Goal: Transaction & Acquisition: Book appointment/travel/reservation

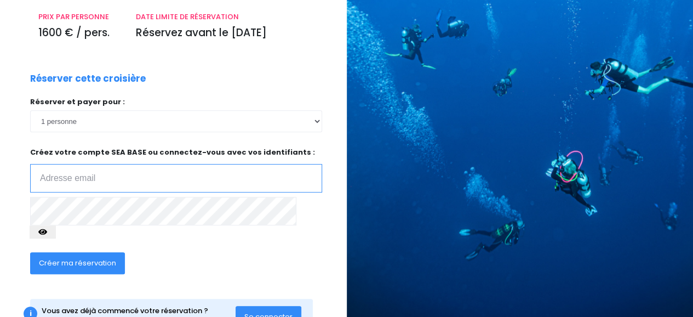
scroll to position [190, 0]
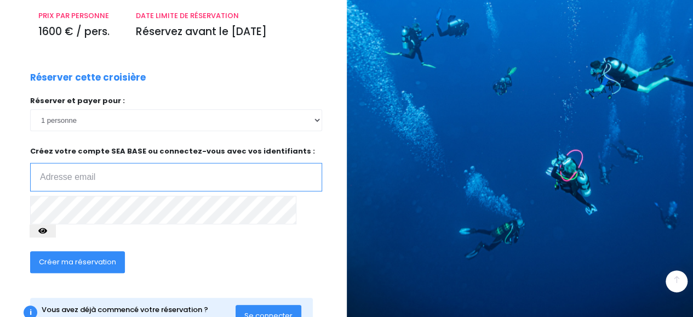
click at [129, 163] on input "email" at bounding box center [176, 177] width 292 height 28
type input "camilleb.morand@gmail.com"
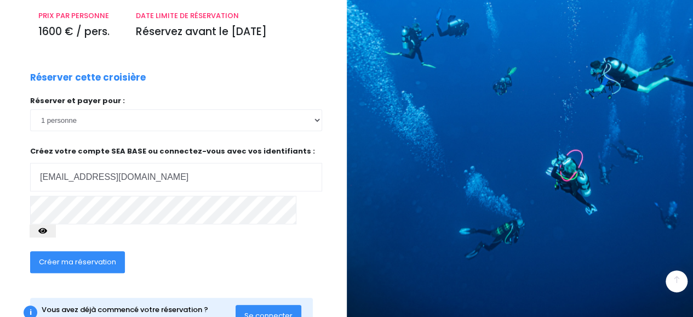
click at [47, 231] on icon "button" at bounding box center [42, 231] width 9 height 0
click at [93, 251] on button "Créer ma réservation" at bounding box center [77, 262] width 95 height 22
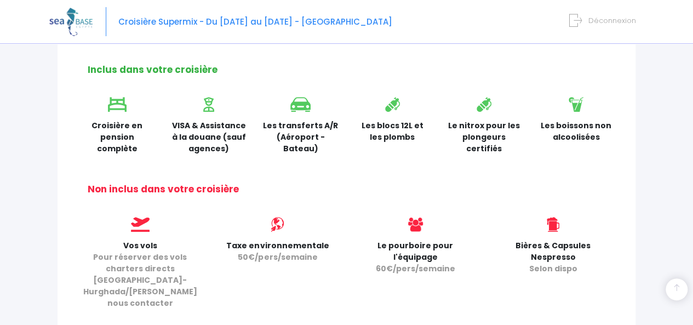
scroll to position [299, 0]
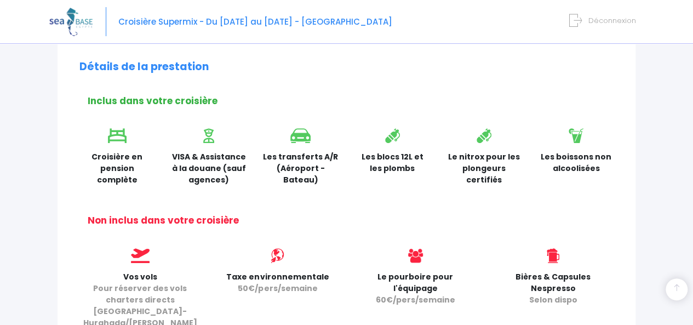
drag, startPoint x: 357, startPoint y: 158, endPoint x: 414, endPoint y: 167, distance: 57.6
click at [414, 167] on p "Les blocs 12L et les plombs" at bounding box center [393, 162] width 76 height 23
click at [392, 169] on p "Les blocs 12L et les plombs" at bounding box center [393, 162] width 76 height 23
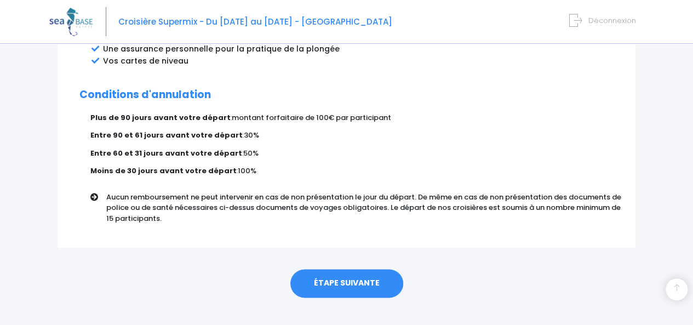
scroll to position [699, 0]
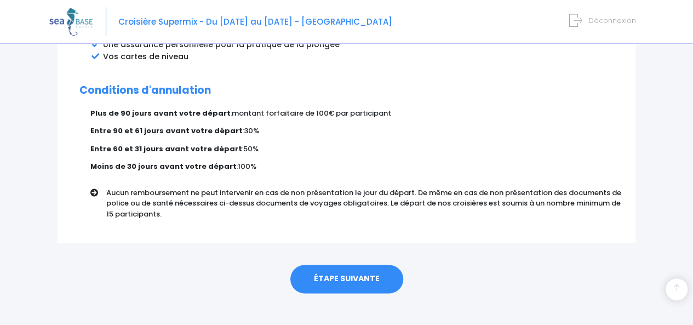
click at [367, 266] on link "ÉTAPE SUIVANTE" at bounding box center [346, 279] width 113 height 28
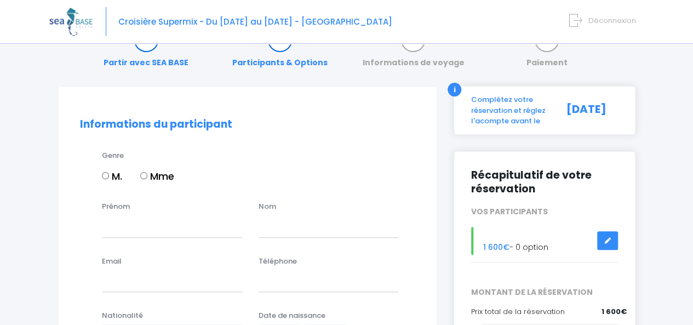
scroll to position [67, 0]
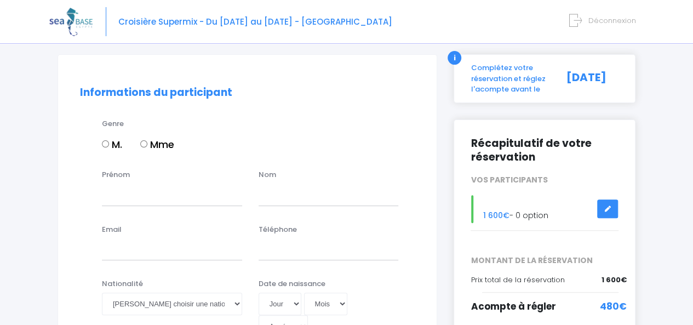
click at [155, 145] on label "Mme" at bounding box center [157, 144] width 34 height 15
click at [147, 145] on input "Mme" at bounding box center [143, 143] width 7 height 7
radio input "true"
click at [151, 196] on input "Prénom" at bounding box center [172, 195] width 140 height 22
type input "Camille"
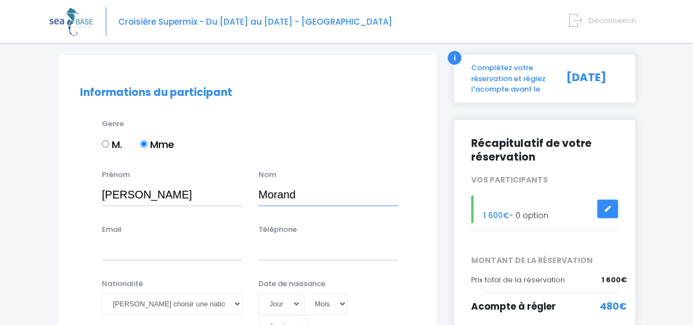
type input "Morand"
type input "camilleb.morand@gmail.com"
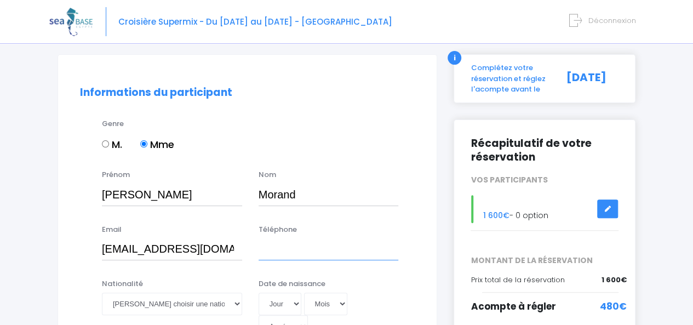
click at [334, 252] on input "Téléphone" at bounding box center [329, 249] width 140 height 22
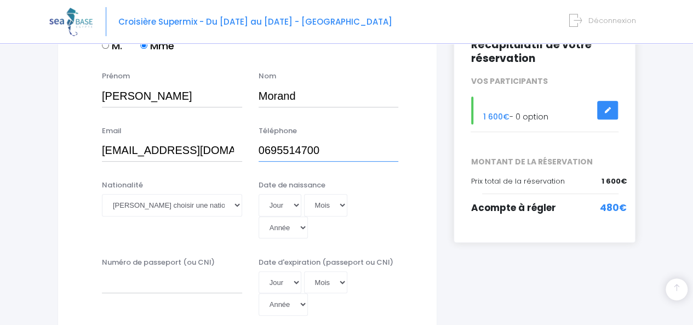
scroll to position [166, 0]
type input "0695514700"
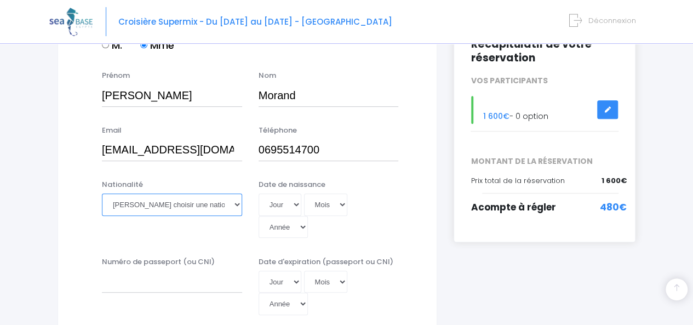
click at [208, 204] on select "Veuillez choisir une nationalité [DEMOGRAPHIC_DATA] Algerienne Allemande [GEOGR…" at bounding box center [172, 204] width 140 height 22
select select "Française"
click at [102, 193] on select "Veuillez choisir une nationalité Afghane Albanaise Algerienne Allemande America…" at bounding box center [172, 204] width 140 height 22
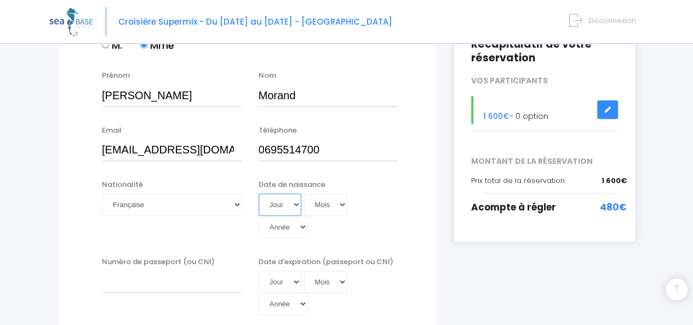
click at [292, 207] on select "Jour 01 02 03 04 05 06 07 08 09 10 11 12 13 14 15 16 17 18 19 20 21 22 23 24 25…" at bounding box center [280, 204] width 43 height 22
select select "20"
click at [329, 201] on select "Mois 01 02 03 04 05 06 07 08 09 10 11 12" at bounding box center [326, 204] width 44 height 22
select select "11"
click at [308, 216] on select "Année 2045 2044 2043 2042 2041 2040 2039 2038 2037 2036 2035 2034 2033 2032 203…" at bounding box center [283, 227] width 49 height 22
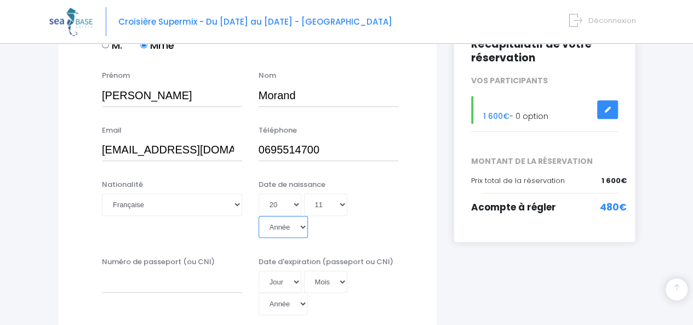
select select "2001"
click at [308, 216] on select "Année 2045 2044 2043 2042 2041 2040 2039 2038 2037 2036 2035 2034 2033 2032 203…" at bounding box center [283, 227] width 49 height 22
type input "[DATE]"
click at [257, 151] on div "Téléphone 0695514700" at bounding box center [328, 143] width 157 height 36
click at [260, 151] on input "0695514700" at bounding box center [329, 150] width 140 height 22
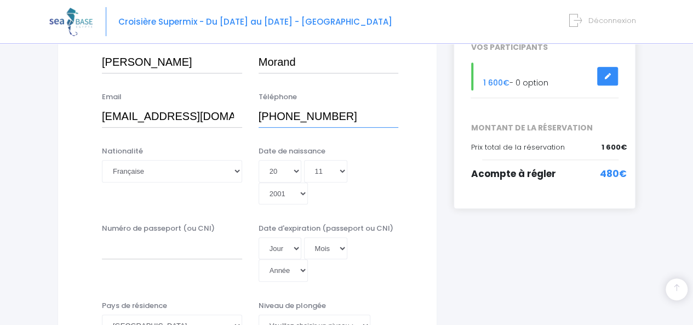
scroll to position [214, 0]
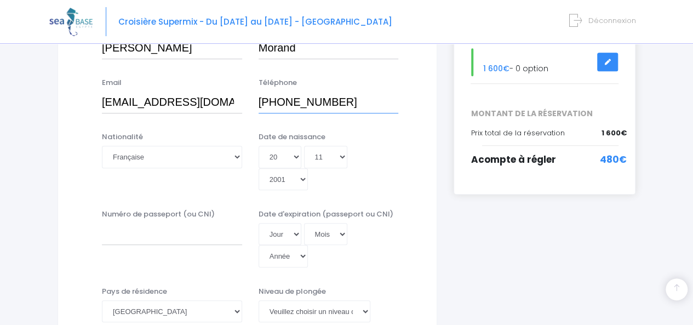
type input "[PHONE_NUMBER]"
click at [175, 225] on input "Numéro de passeport (ou CNI)" at bounding box center [172, 234] width 140 height 22
type input "21DK12512"
click at [292, 223] on select "Jour 01 02 03 04 05 06 07 08 09 10 11 12 13 14 15 16 17 18 19 20 21 22 23 24 25…" at bounding box center [280, 234] width 43 height 22
select select "22"
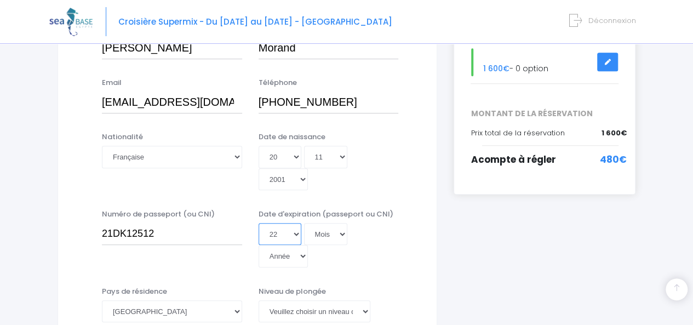
click at [259, 223] on select "Jour 01 02 03 04 05 06 07 08 09 10 11 12 13 14 15 16 17 18 19 20 21 22 23 24 25…" at bounding box center [280, 234] width 43 height 22
click at [326, 223] on select "Mois 01 02 03 04 05 06 07 08 09 10 11 12" at bounding box center [326, 234] width 44 height 22
select select "11"
click at [308, 245] on select "Année 2045 2044 2043 2042 2041 2040 2039 2038 2037 2036 2035 2034 2033 2032 203…" at bounding box center [283, 256] width 49 height 22
select select "2031"
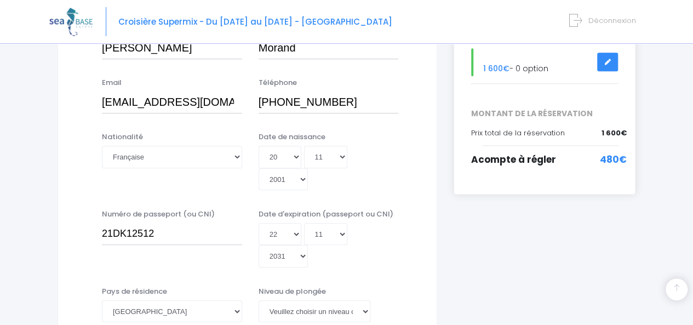
type input "2031-11-22"
click at [415, 222] on div "Numéro de passeport (ou CNI) 21DK12512 Date d'expiration (passeport ou CNI) Jou…" at bounding box center [247, 242] width 351 height 66
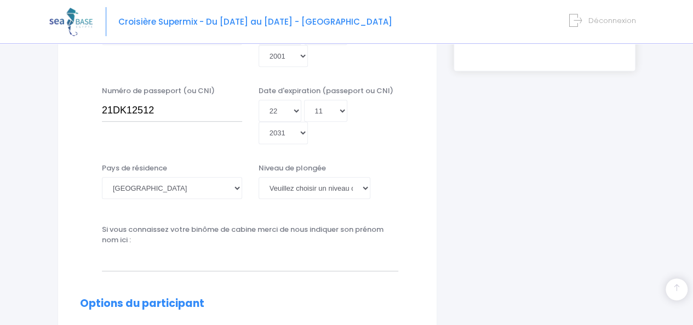
scroll to position [361, 0]
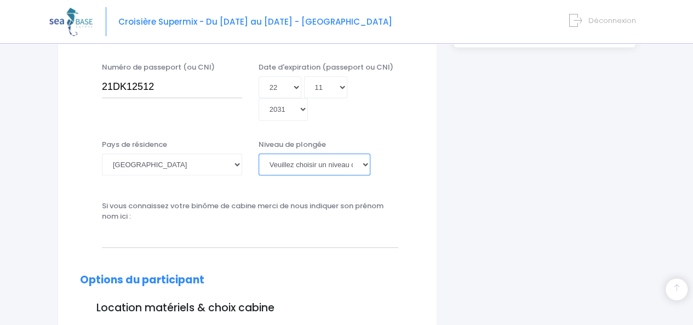
click at [301, 153] on select "Veuillez choisir un niveau de plongée Non plongeur Junior OW diver Adventure OW…" at bounding box center [315, 164] width 112 height 22
select select "PADI Advanced OW diver"
click at [259, 153] on select "Veuillez choisir un niveau de plongée Non plongeur Junior OW diver Adventure OW…" at bounding box center [315, 164] width 112 height 22
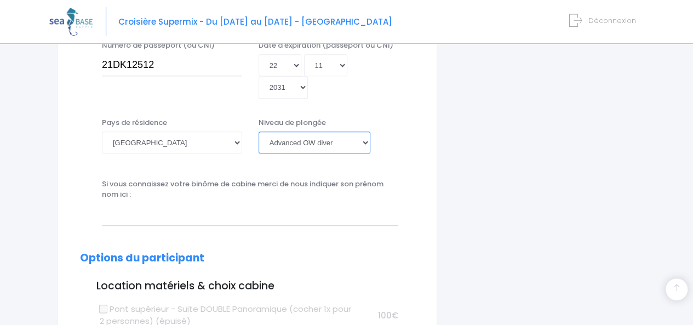
scroll to position [382, 0]
click at [213, 203] on input "text" at bounding box center [250, 214] width 296 height 22
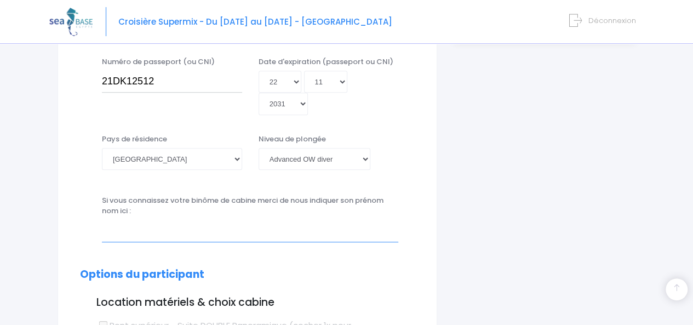
scroll to position [365, 0]
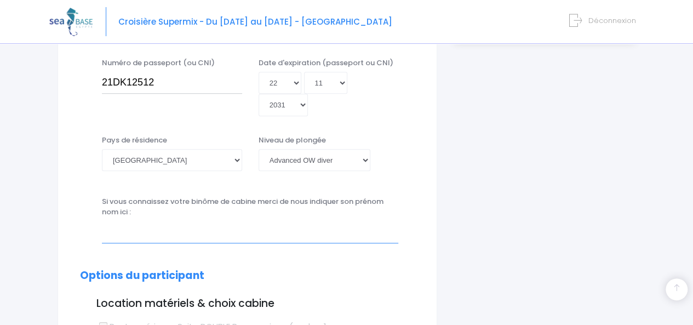
click at [253, 221] on input "text" at bounding box center [250, 232] width 296 height 22
type input "f"
click at [159, 221] on input "Florence Guéry" at bounding box center [250, 232] width 296 height 22
type input "Florence Guéry"
drag, startPoint x: 151, startPoint y: 197, endPoint x: 397, endPoint y: 154, distance: 249.2
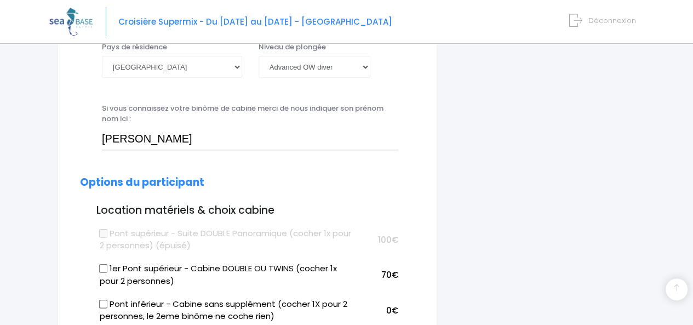
scroll to position [436, 0]
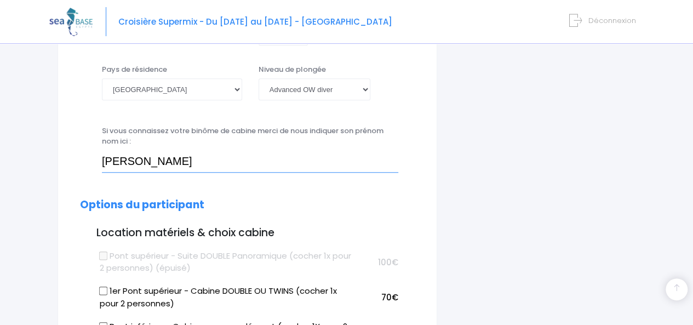
click at [168, 150] on input "Florence Guéry" at bounding box center [250, 161] width 296 height 22
click at [181, 150] on input "Florence Guéry" at bounding box center [250, 161] width 296 height 22
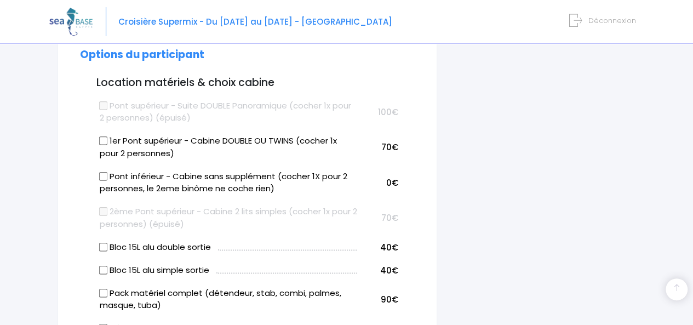
scroll to position [570, 0]
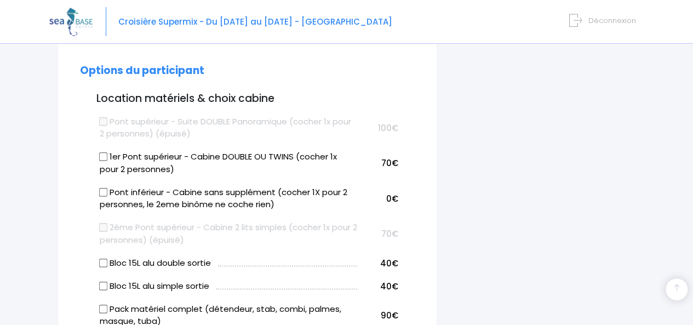
click at [103, 187] on input "Pont inférieur - Cabine sans supplément (cocher 1X pour 2 personnes, le 2eme bi…" at bounding box center [103, 191] width 9 height 9
click at [100, 186] on label "Pont inférieur - Cabine sans supplément (cocher 1X pour 2 personnes, le 2eme bi…" at bounding box center [229, 198] width 258 height 25
click at [100, 187] on input "Pont inférieur - Cabine sans supplément (cocher 1X pour 2 personnes, le 2eme bi…" at bounding box center [103, 191] width 9 height 9
checkbox input "false"
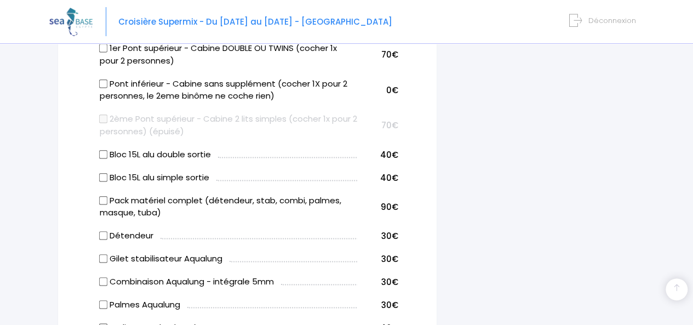
scroll to position [679, 0]
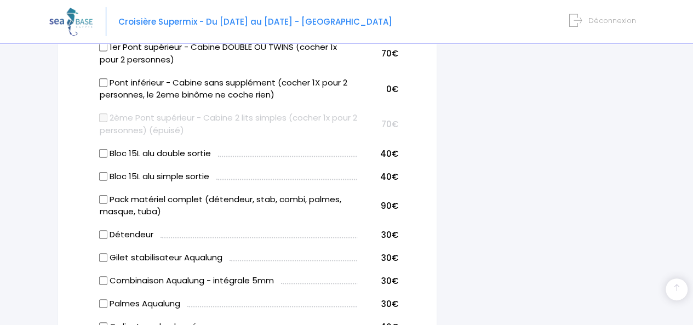
click at [106, 195] on input "Pack matériel complet (détendeur, stab, combi, palmes, masque, tuba)" at bounding box center [103, 199] width 9 height 9
checkbox input "true"
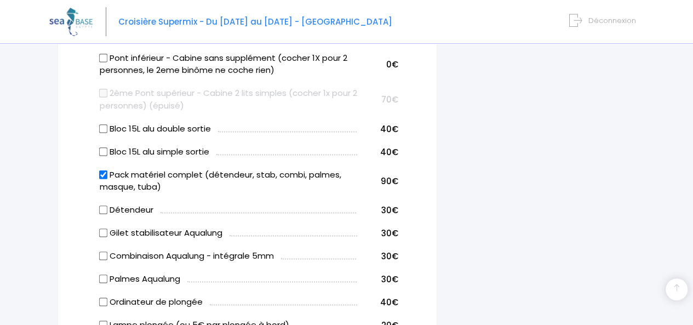
scroll to position [729, 0]
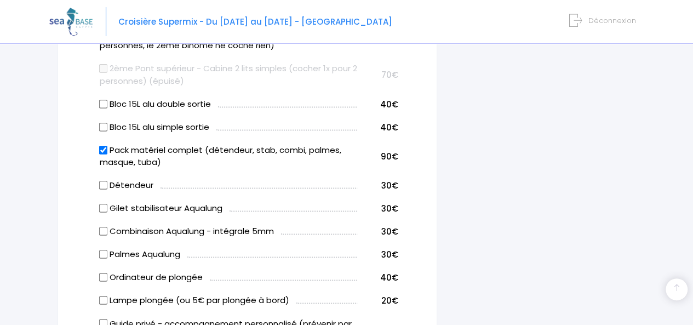
click at [165, 271] on label "Ordinateur de plongée" at bounding box center [151, 277] width 103 height 13
click at [107, 273] on input "Ordinateur de plongée" at bounding box center [103, 277] width 9 height 9
checkbox input "true"
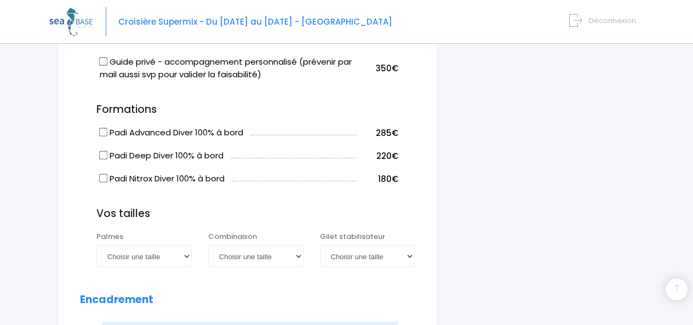
scroll to position [1007, 0]
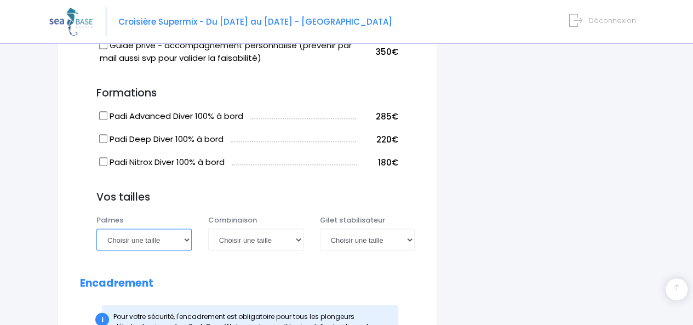
click at [163, 229] on select "Choisir une taille 36/37 38/39 40/41 42/43 44/45 46/47" at bounding box center [143, 240] width 95 height 22
select select "38/39"
click at [96, 229] on select "Choisir une taille 36/37 38/39 40/41 42/43 44/45 46/47" at bounding box center [143, 240] width 95 height 22
click at [139, 229] on select "Choisir une taille 36/37 38/39 40/41 42/43 44/45 46/47" at bounding box center [143, 240] width 95 height 22
click at [192, 191] on h3 "Vos tailles" at bounding box center [255, 197] width 318 height 13
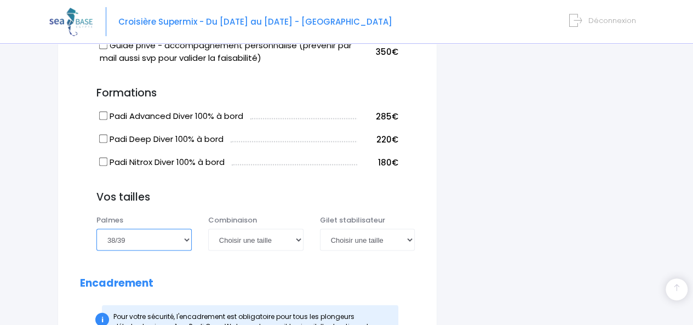
click at [153, 229] on select "Choisir une taille 36/37 38/39 40/41 42/43 44/45 46/47" at bounding box center [143, 240] width 95 height 22
click at [205, 191] on h3 "Vos tailles" at bounding box center [255, 197] width 318 height 13
click at [254, 229] on select "Choisir une taille XS S M ML L XL XXL" at bounding box center [255, 240] width 95 height 22
select select "M"
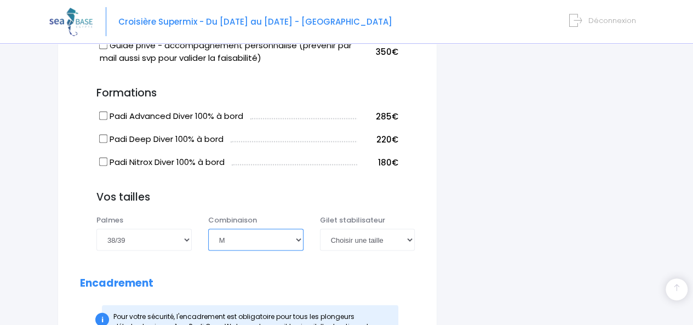
click at [208, 229] on select "Choisir une taille XS S M ML L XL XXL" at bounding box center [255, 240] width 95 height 22
click at [377, 229] on select "Choisir une taille XXS XS S M ML L XL XXL" at bounding box center [367, 240] width 95 height 22
select select "S"
click at [320, 229] on select "Choisir une taille XXS XS S M ML L XL XXL" at bounding box center [367, 240] width 95 height 22
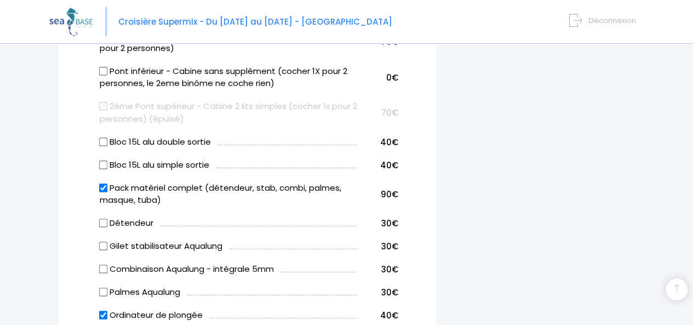
scroll to position [700, 0]
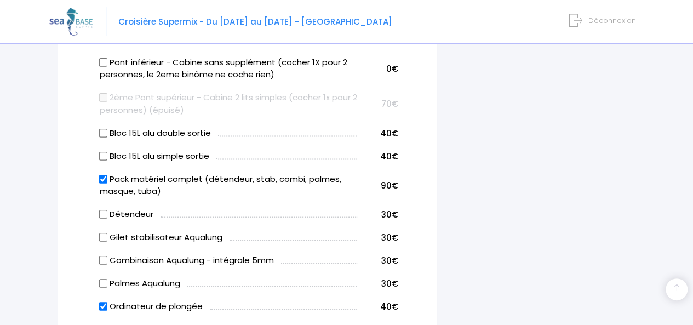
click at [102, 151] on input "Bloc 15L alu simple sortie" at bounding box center [103, 155] width 9 height 9
checkbox input "true"
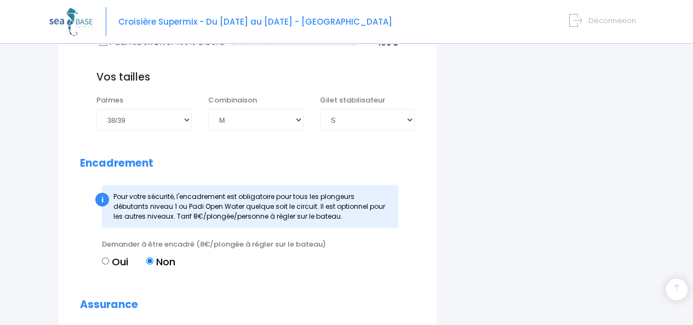
scroll to position [1113, 0]
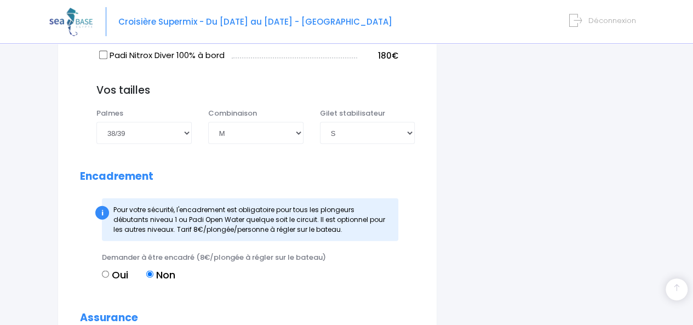
click at [106, 271] on input "Oui" at bounding box center [105, 274] width 7 height 7
radio input "true"
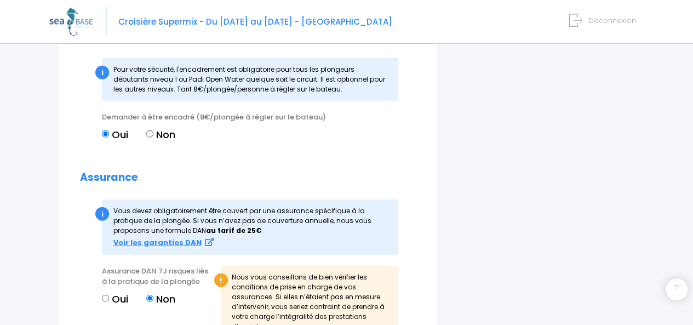
scroll to position [1259, 0]
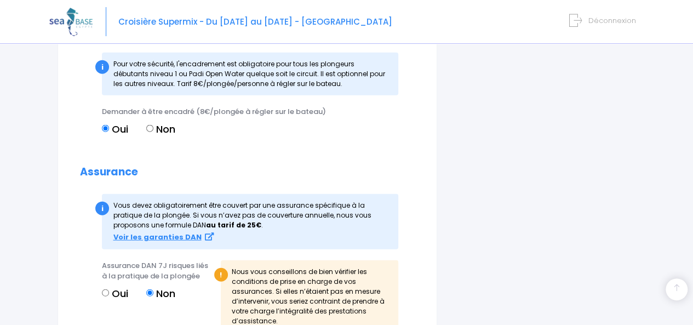
click at [108, 286] on label "Oui" at bounding box center [115, 293] width 26 height 15
click at [108, 289] on input "Oui" at bounding box center [105, 292] width 7 height 7
radio input "true"
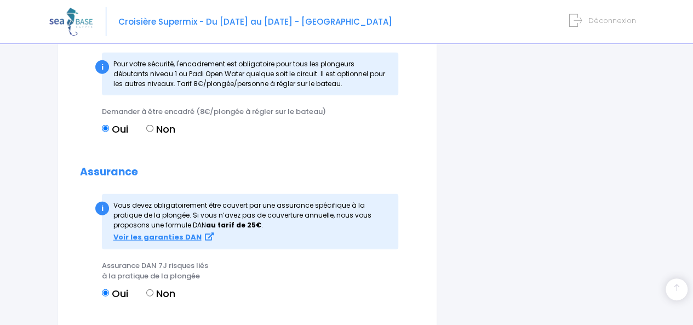
click at [153, 286] on label "Non" at bounding box center [160, 293] width 29 height 15
click at [153, 289] on input "Non" at bounding box center [149, 292] width 7 height 7
radio input "true"
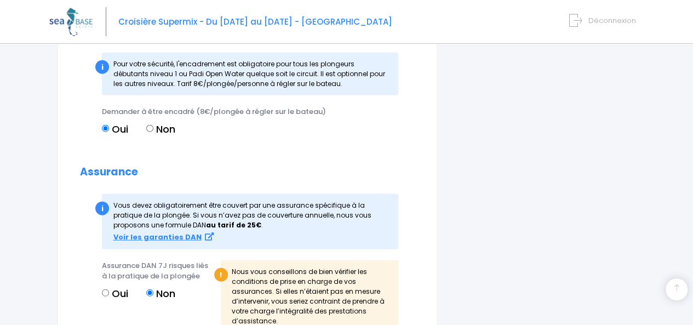
click at [106, 286] on label "Oui" at bounding box center [115, 293] width 26 height 15
click at [106, 289] on input "Oui" at bounding box center [105, 292] width 7 height 7
radio input "true"
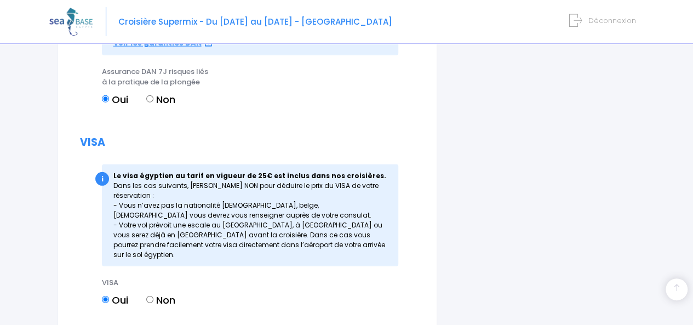
scroll to position [1465, 0]
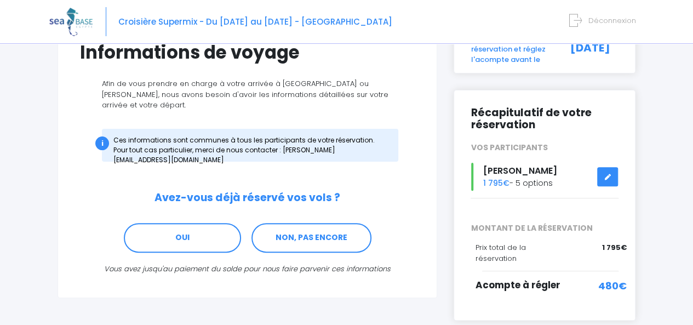
scroll to position [121, 0]
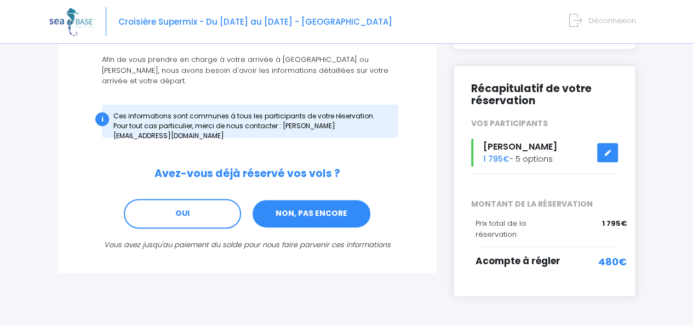
click at [322, 199] on link "NON, PAS ENCORE" at bounding box center [312, 214] width 120 height 30
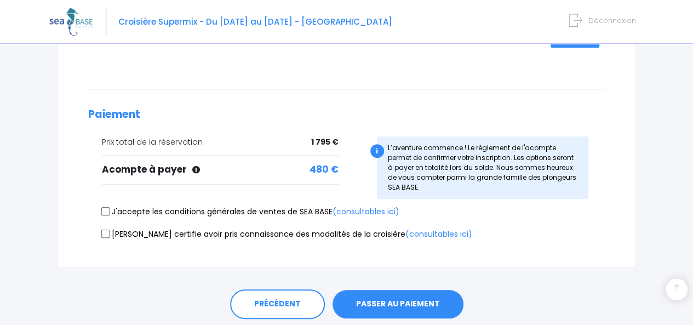
scroll to position [271, 0]
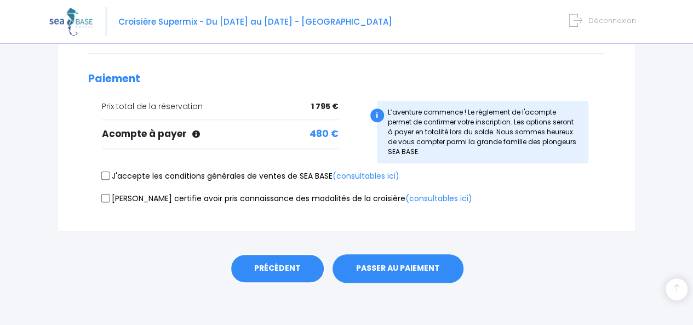
click at [278, 265] on link "PRÉCÉDENT" at bounding box center [277, 269] width 95 height 30
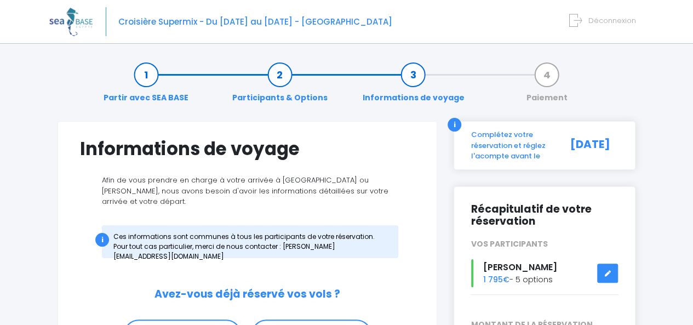
click at [285, 75] on link "Participants & Options" at bounding box center [280, 86] width 106 height 35
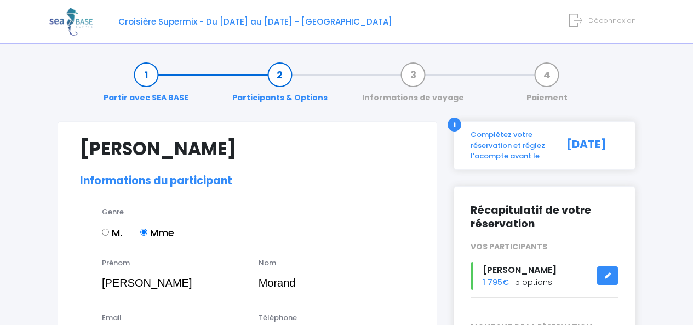
select select "PADI Advanced OW diver"
select select "38/39"
select select "M"
select select "S"
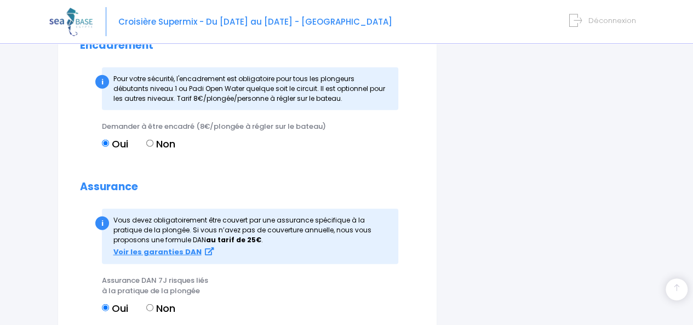
scroll to position [1295, 0]
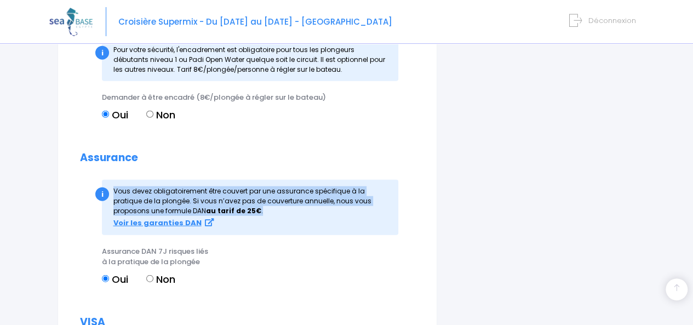
drag, startPoint x: 256, startPoint y: 172, endPoint x: 103, endPoint y: 152, distance: 154.7
click at [103, 180] on div "i Vous devez obligatoirement être couvert par une assurance spécifique à la …" at bounding box center [250, 207] width 296 height 55
click at [118, 180] on div "i Vous devez obligatoirement être couvert par une assurance spécifique à la …" at bounding box center [250, 207] width 296 height 55
click at [116, 180] on div "i Vous devez obligatoirement être couvert par une assurance spécifique à la …" at bounding box center [250, 207] width 296 height 55
drag, startPoint x: 114, startPoint y: 150, endPoint x: 264, endPoint y: 170, distance: 151.0
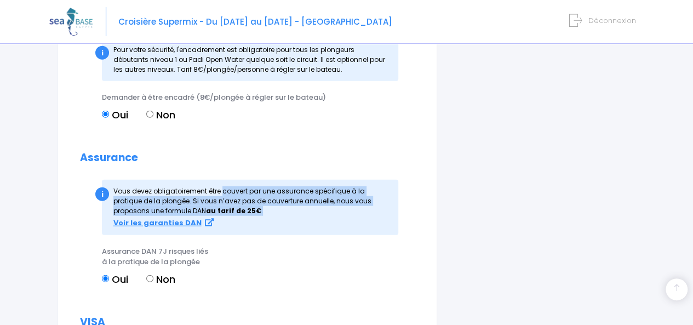
click at [264, 180] on div "i Vous devez obligatoirement être couvert par une assurance spécifique à la …" at bounding box center [250, 207] width 296 height 55
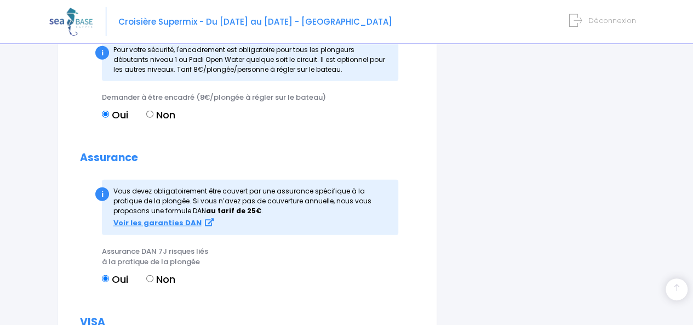
click at [286, 180] on div "i Vous devez obligatoirement être couvert par une assurance spécifique à la …" at bounding box center [250, 207] width 296 height 55
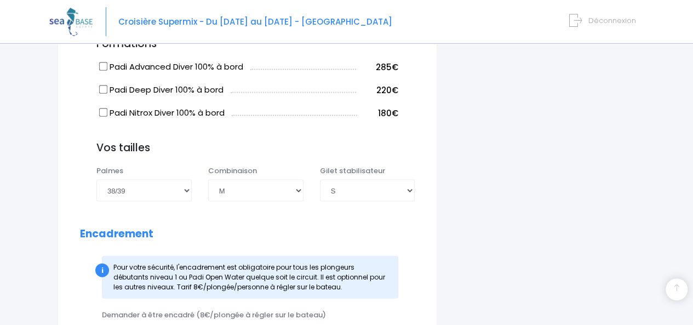
scroll to position [1179, 0]
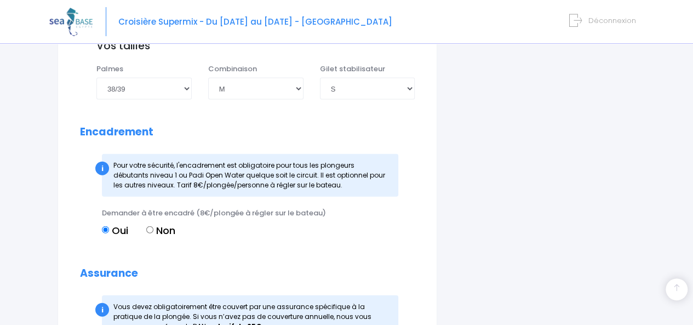
drag, startPoint x: 115, startPoint y: 130, endPoint x: 341, endPoint y: 144, distance: 226.8
click at [341, 154] on div "i Pour votre sécurité, l'encadrement est obligatoire pour tous les plongeurs dé…" at bounding box center [250, 175] width 296 height 43
click at [323, 161] on span "Pour votre sécurité, l'encadrement est obligatoire pour tous les plongeurs débu…" at bounding box center [249, 175] width 272 height 29
drag, startPoint x: 359, startPoint y: 147, endPoint x: 105, endPoint y: 131, distance: 254.8
click at [105, 154] on div "i Pour votre sécurité, l'encadrement est obligatoire pour tous les plongeurs dé…" at bounding box center [250, 175] width 296 height 43
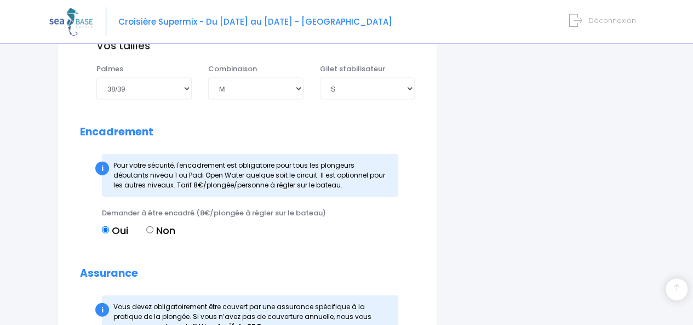
click at [137, 154] on div "i Pour votre sécurité, l'encadrement est obligatoire pour tous les plongeurs dé…" at bounding box center [250, 175] width 296 height 43
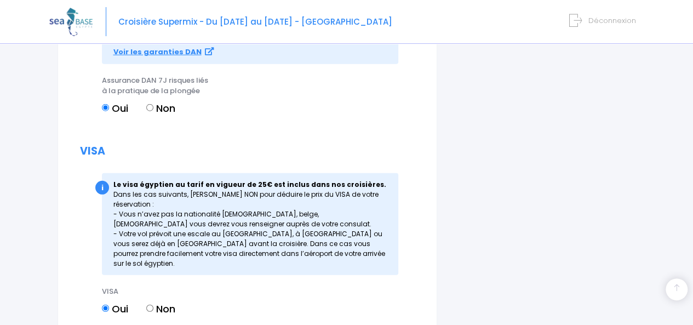
scroll to position [1530, 0]
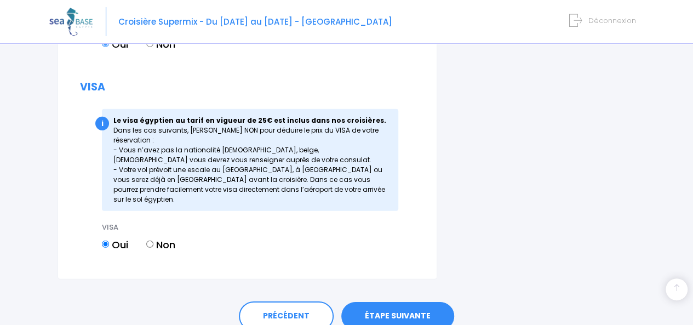
click at [401, 302] on link "ÉTAPE SUIVANTE" at bounding box center [397, 316] width 113 height 28
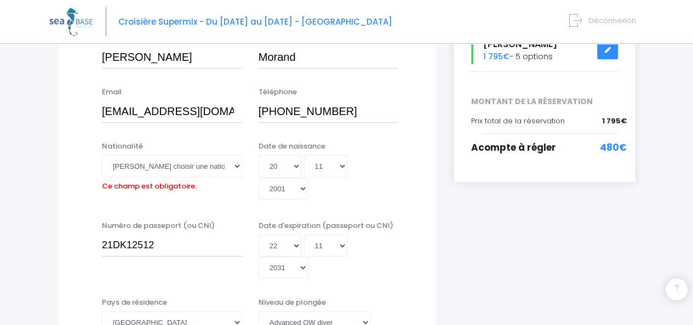
scroll to position [192, 0]
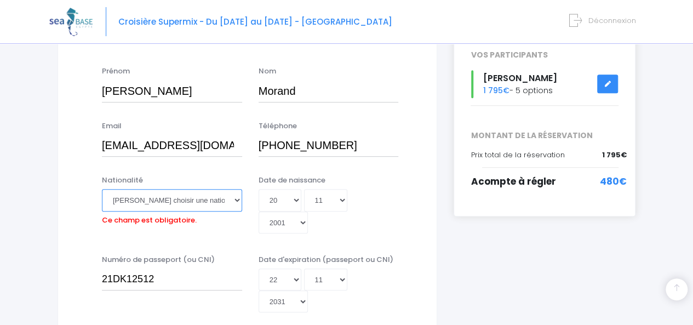
click at [202, 198] on select "Veuillez choisir une nationalité Afghane Albanaise Algerienne Allemande America…" at bounding box center [172, 200] width 140 height 22
select select "Française"
click at [102, 189] on select "Veuillez choisir une nationalité Afghane Albanaise Algerienne Allemande America…" at bounding box center [172, 200] width 140 height 22
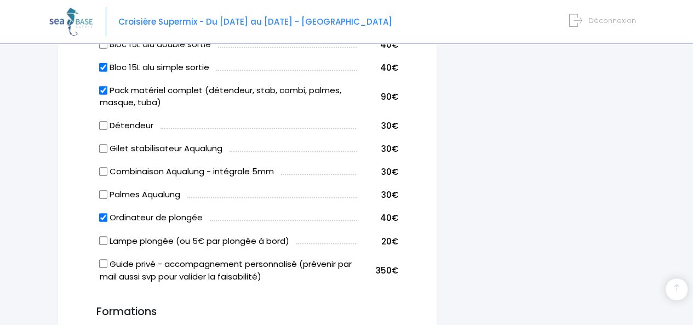
scroll to position [869, 0]
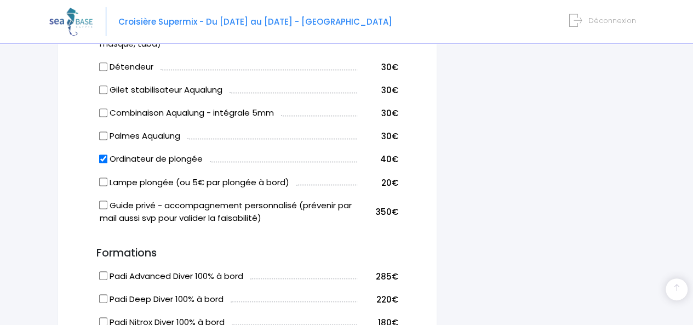
click at [154, 199] on label "Guide privé - accompagnement personnalisé (prévenir par mail aussi svp pour val…" at bounding box center [229, 211] width 258 height 25
click at [107, 201] on input "Guide privé - accompagnement personnalisé (prévenir par mail aussi svp pour val…" at bounding box center [103, 205] width 9 height 9
checkbox input "true"
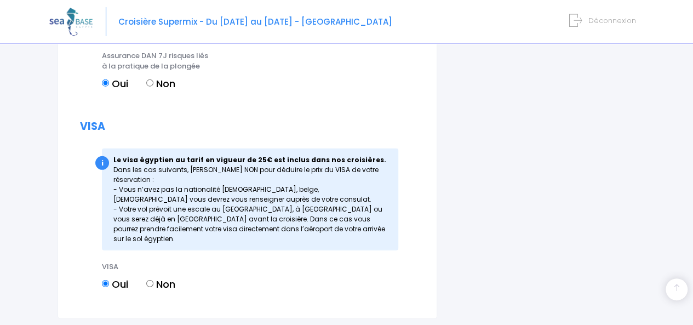
scroll to position [1530, 0]
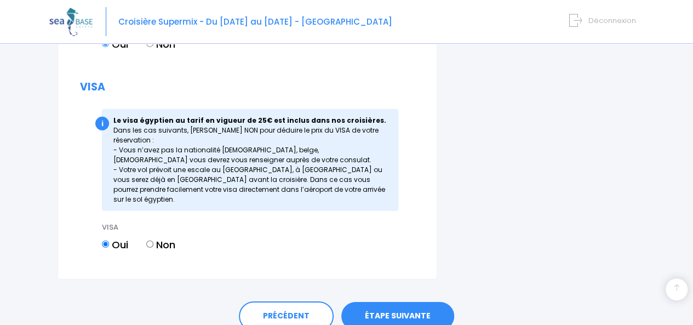
click at [424, 302] on link "ÉTAPE SUIVANTE" at bounding box center [397, 316] width 113 height 28
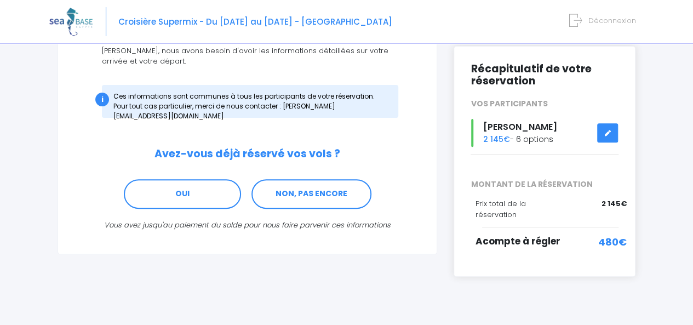
scroll to position [146, 0]
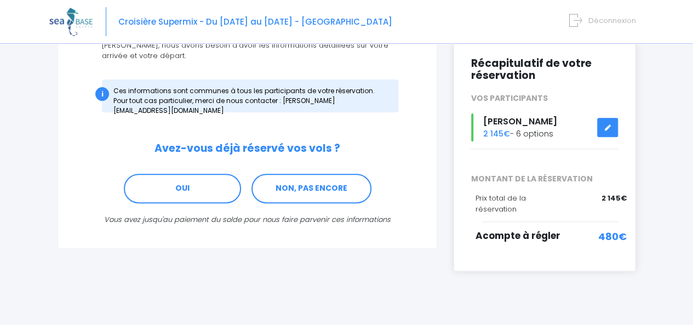
click at [603, 128] on link at bounding box center [607, 127] width 21 height 19
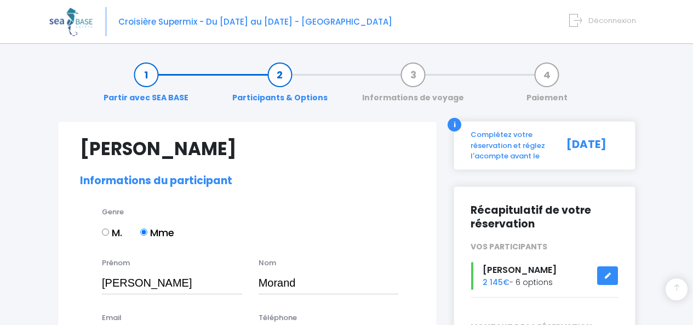
select select "PADI Advanced OW diver"
select select "38/39"
select select "M"
select select "S"
click at [138, 70] on link "Partir avec SEA BASE" at bounding box center [146, 86] width 96 height 35
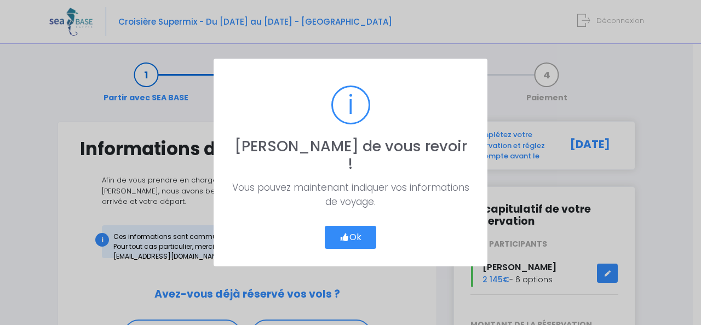
click at [346, 226] on button "Ok" at bounding box center [351, 237] width 52 height 23
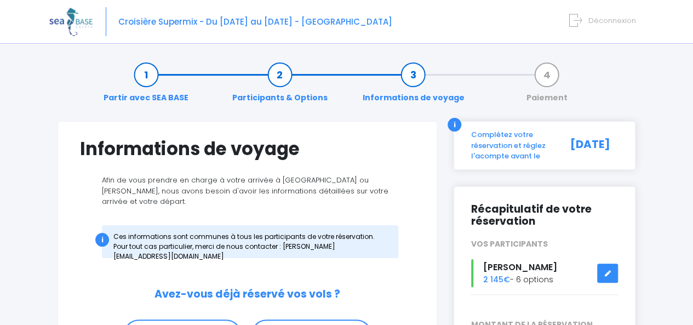
click at [592, 19] on span "Déconnexion" at bounding box center [613, 20] width 48 height 10
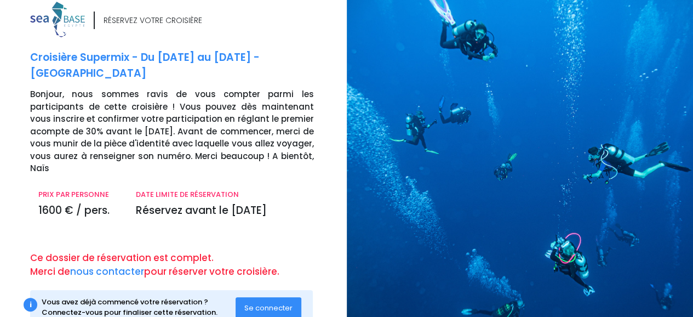
scroll to position [18, 0]
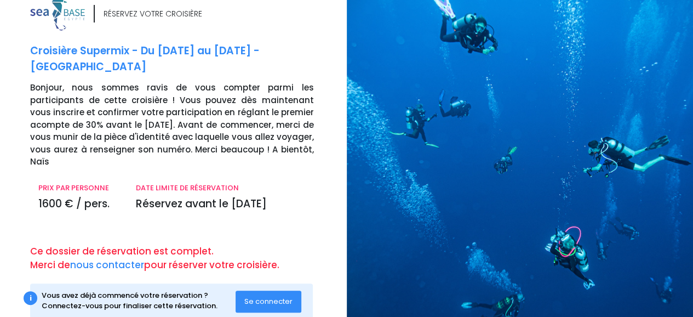
click at [271, 296] on span "Se connecter" at bounding box center [268, 301] width 48 height 10
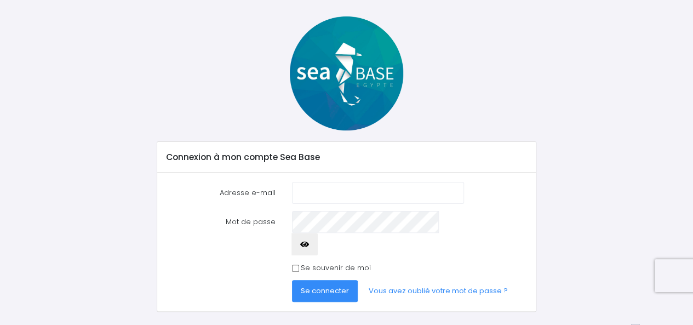
scroll to position [45, 0]
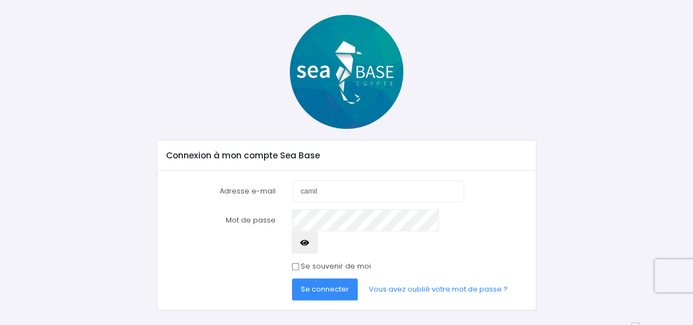
type input "[EMAIL_ADDRESS][DOMAIN_NAME]"
click at [318, 231] on button "button" at bounding box center [305, 242] width 26 height 22
click at [340, 284] on span "Se connecter" at bounding box center [325, 289] width 48 height 10
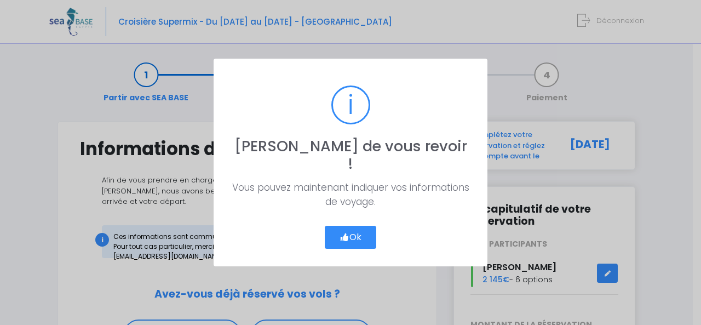
click at [353, 231] on button "Ok" at bounding box center [351, 237] width 52 height 23
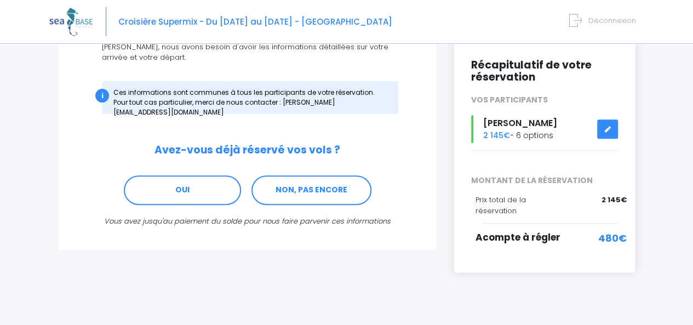
scroll to position [146, 0]
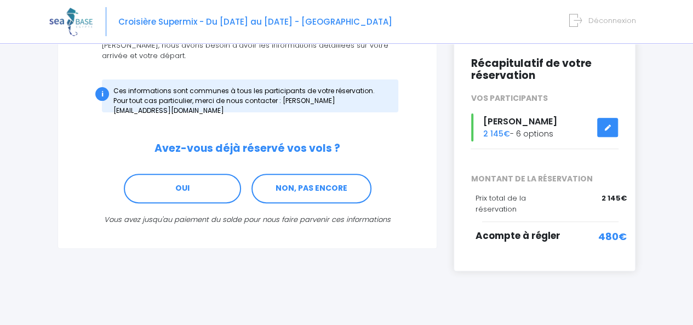
click at [612, 124] on link at bounding box center [607, 127] width 21 height 19
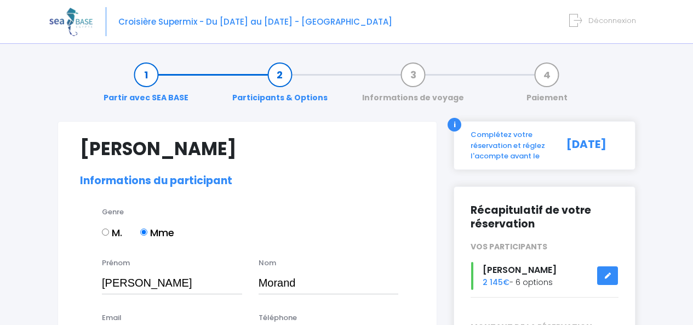
select select "PADI Advanced OW diver"
select select "38/39"
select select "M"
select select "S"
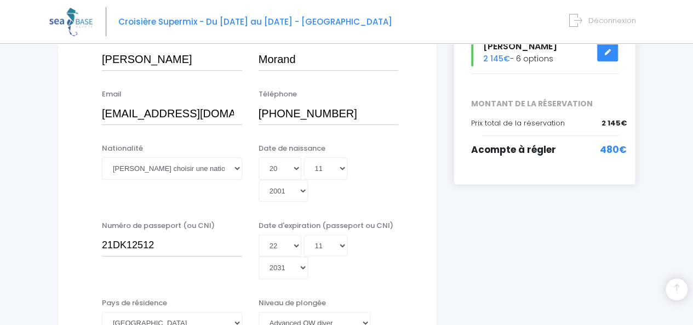
scroll to position [225, 0]
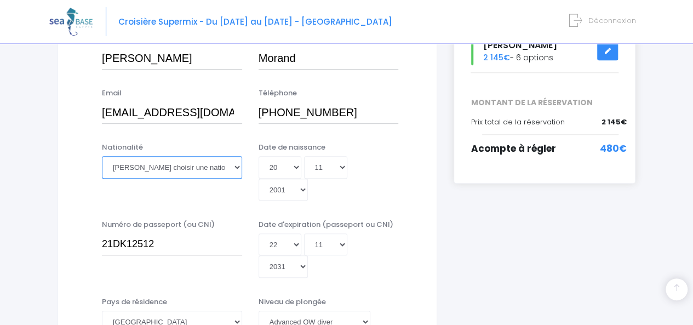
click at [156, 167] on select "Veuillez choisir une nationalité Afghane Albanaise Algerienne Allemande America…" at bounding box center [172, 167] width 140 height 22
select select "Française"
click at [102, 156] on select "Veuillez choisir une nationalité Afghane Albanaise Algerienne Allemande America…" at bounding box center [172, 167] width 140 height 22
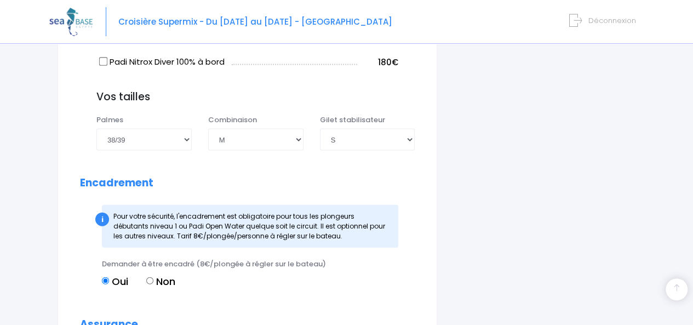
scroll to position [1132, 0]
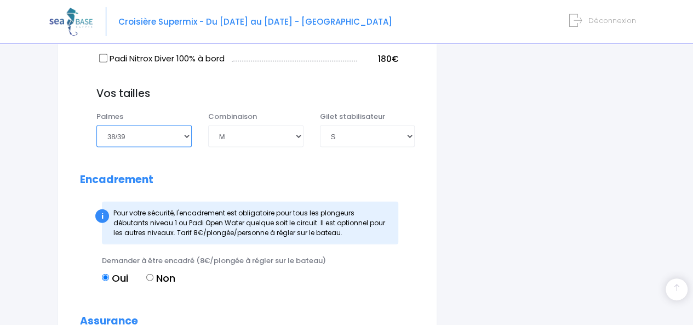
click at [158, 125] on select "Choisir une taille 36/37 38/39 40/41 42/43 44/45 46/47" at bounding box center [143, 136] width 95 height 22
select select "40/41"
click at [96, 125] on select "Choisir une taille 36/37 38/39 40/41 42/43 44/45 46/47" at bounding box center [143, 136] width 95 height 22
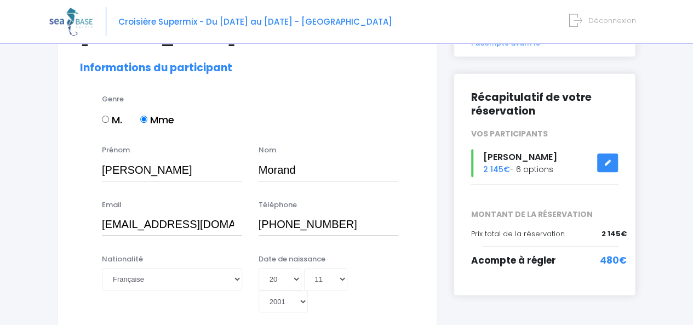
scroll to position [120, 0]
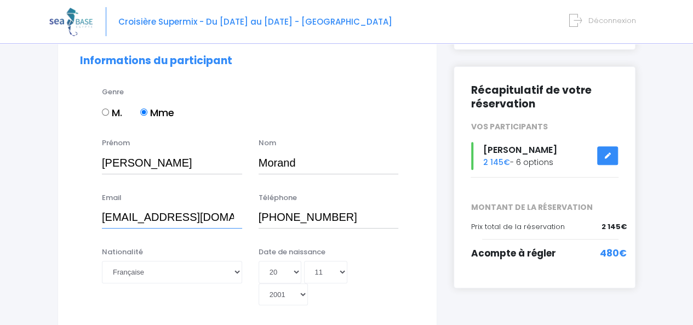
click at [208, 221] on input "[EMAIL_ADDRESS][DOMAIN_NAME]" at bounding box center [172, 218] width 140 height 22
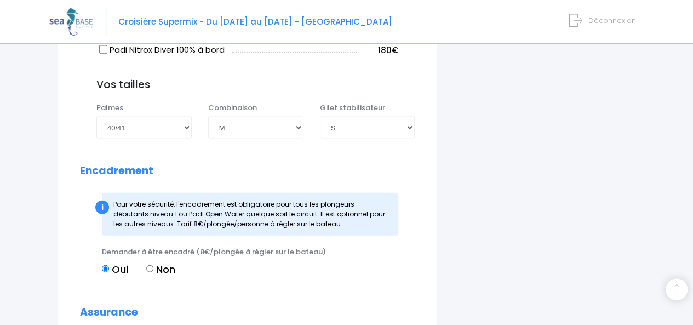
scroll to position [0, 0]
click at [254, 247] on span "Demander à être encadré (8€/plongée à régler sur le bateau)" at bounding box center [214, 252] width 224 height 10
click at [296, 247] on span "Demander à être encadré (8€/plongée à régler sur le bateau)" at bounding box center [214, 252] width 224 height 10
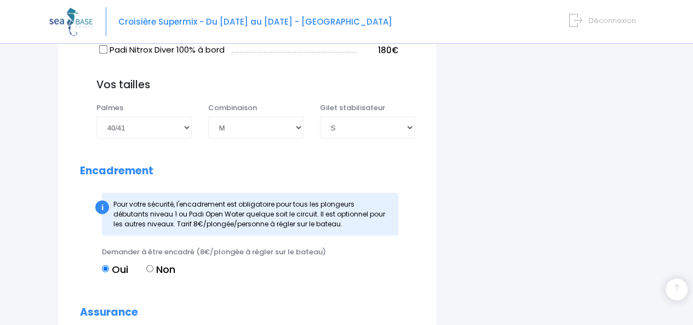
click at [231, 247] on span "Demander à être encadré (8€/plongée à régler sur le bateau)" at bounding box center [214, 252] width 224 height 10
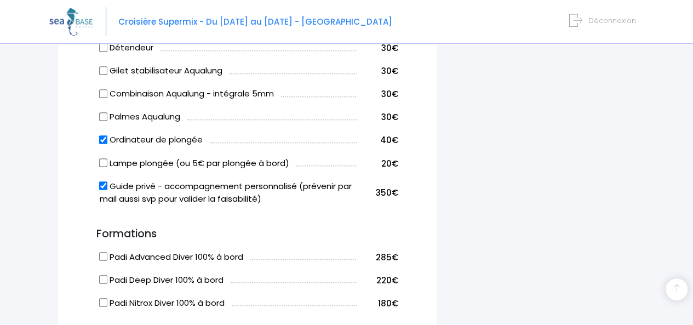
scroll to position [887, 0]
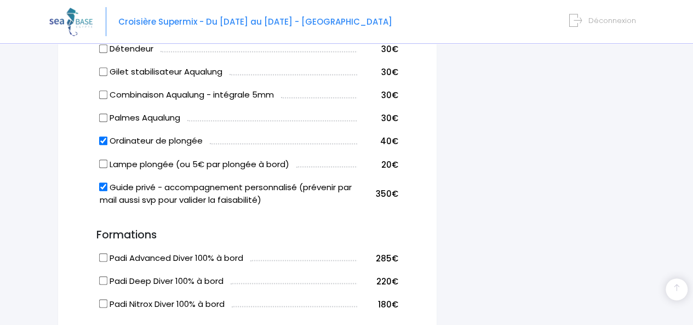
click at [415, 188] on form "Camille Morand Informations du participant Genre M. Mme Prénom Camille Nom Mora…" at bounding box center [247, 78] width 335 height 1654
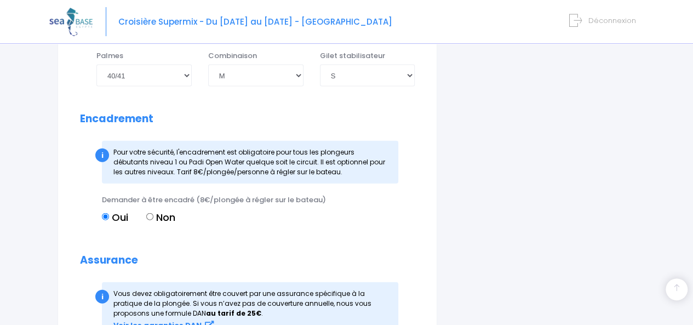
scroll to position [1205, 0]
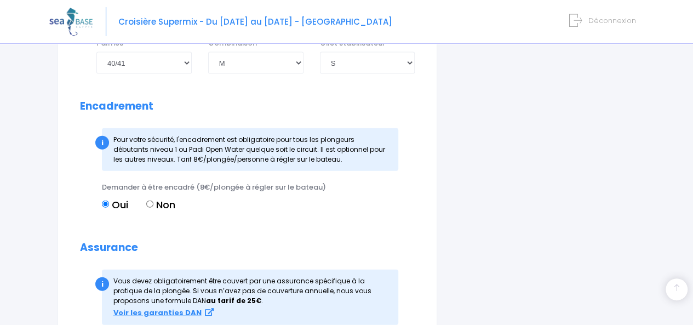
drag, startPoint x: 176, startPoint y: 121, endPoint x: 345, endPoint y: 124, distance: 168.8
click at [345, 128] on div "i Pour votre sécurité, l'encadrement est obligatoire pour tous les plongeurs dé…" at bounding box center [250, 149] width 296 height 43
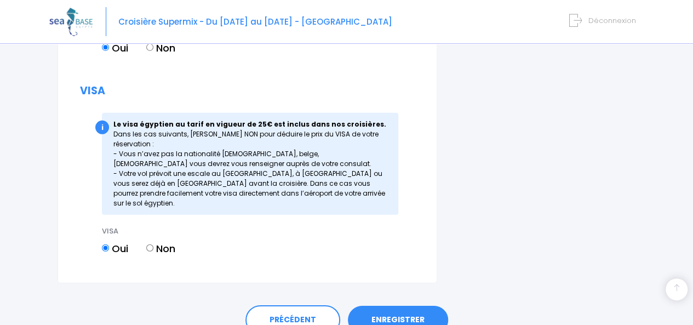
scroll to position [1530, 0]
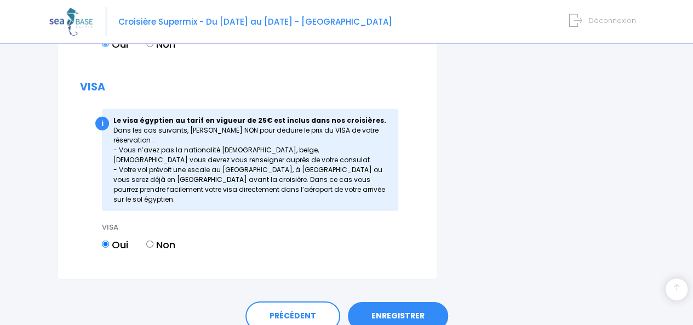
click at [414, 302] on link "ENREGISTRER" at bounding box center [398, 316] width 100 height 28
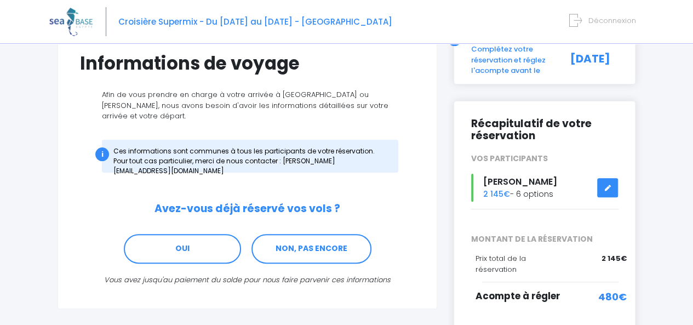
scroll to position [126, 0]
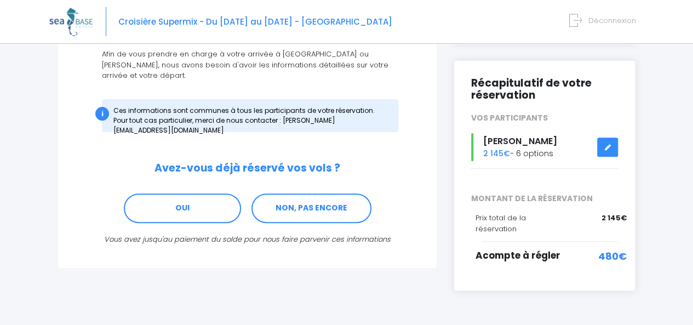
click at [317, 193] on link "NON, PAS ENCORE" at bounding box center [312, 208] width 120 height 30
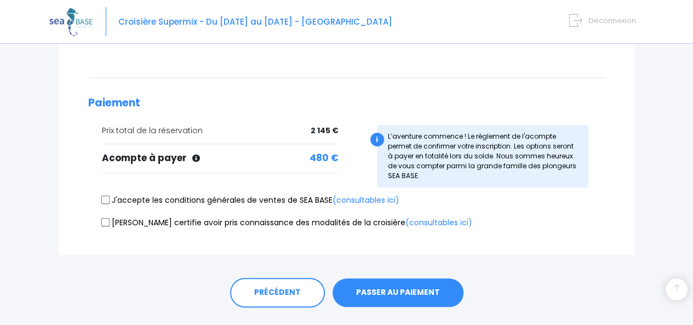
scroll to position [221, 0]
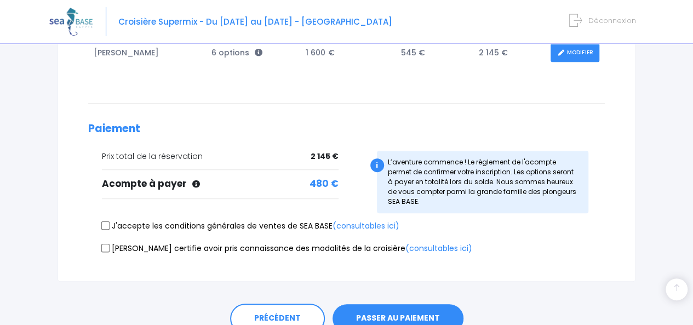
click at [562, 56] on link "MODIFIER" at bounding box center [575, 52] width 49 height 19
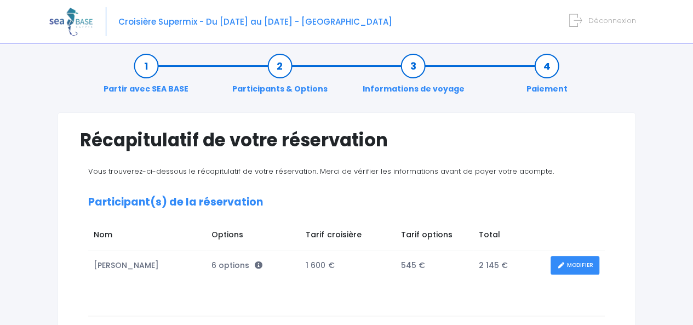
scroll to position [0, 0]
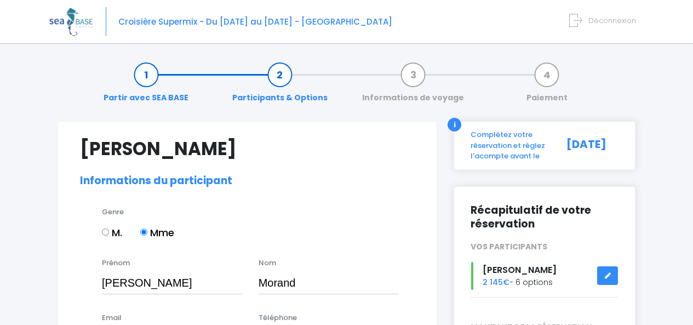
select select "PADI Advanced OW diver"
select select "40/41"
select select "M"
select select "S"
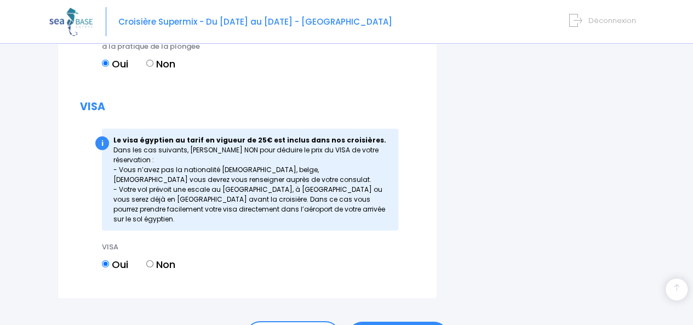
scroll to position [1530, 0]
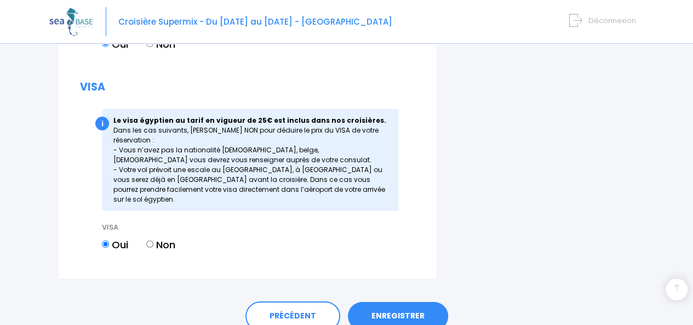
click at [398, 302] on link "ENREGISTRER" at bounding box center [398, 316] width 100 height 28
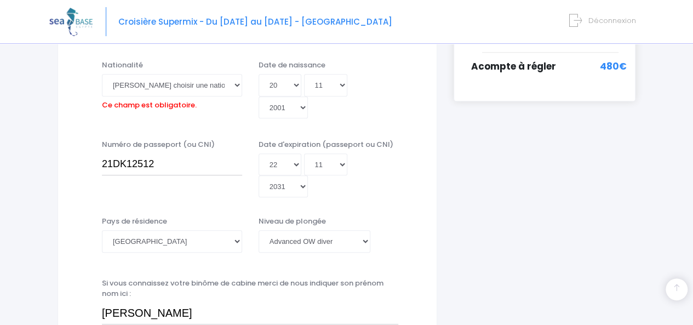
scroll to position [271, 0]
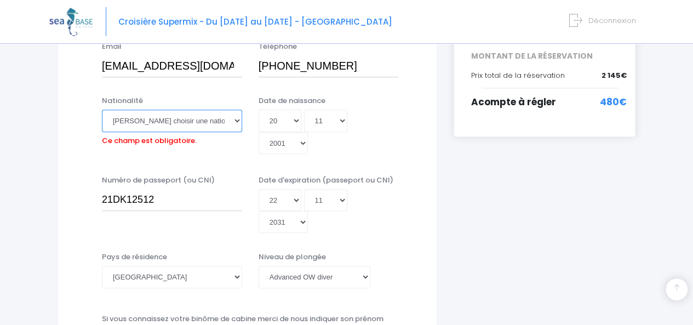
click at [196, 119] on select "Veuillez choisir une nationalité [DEMOGRAPHIC_DATA] Algerienne Allemande [GEOGR…" at bounding box center [172, 121] width 140 height 22
select select "Française"
click at [102, 110] on select "Veuillez choisir une nationalité [DEMOGRAPHIC_DATA] Algerienne Allemande [GEOGR…" at bounding box center [172, 121] width 140 height 22
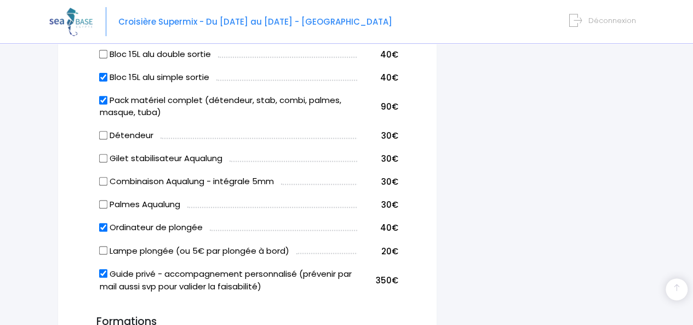
scroll to position [1530, 0]
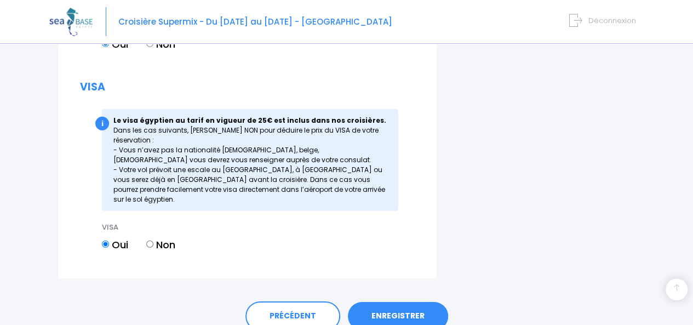
click at [404, 302] on link "ENREGISTRER" at bounding box center [398, 316] width 100 height 28
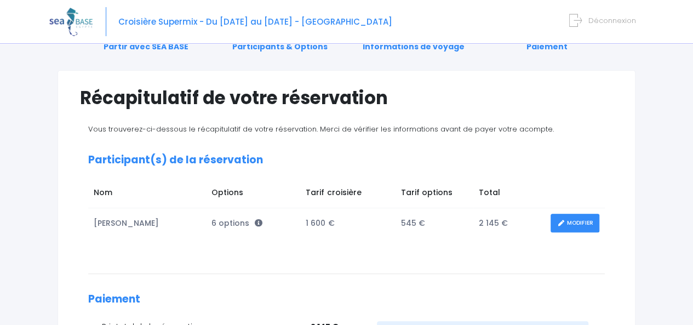
scroll to position [44, 0]
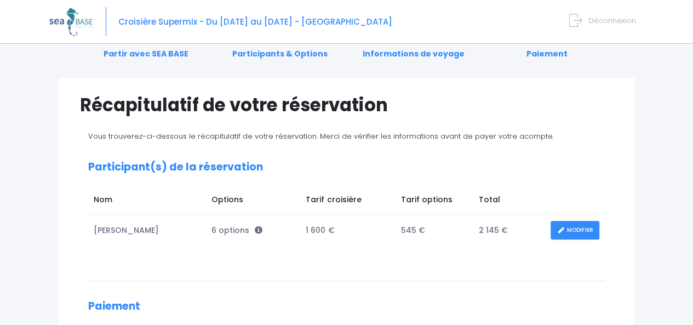
click at [420, 291] on div "Vous trouverez-ci-dessous le récapitulatif de votre réservation. Merci de vérif…" at bounding box center [346, 283] width 533 height 304
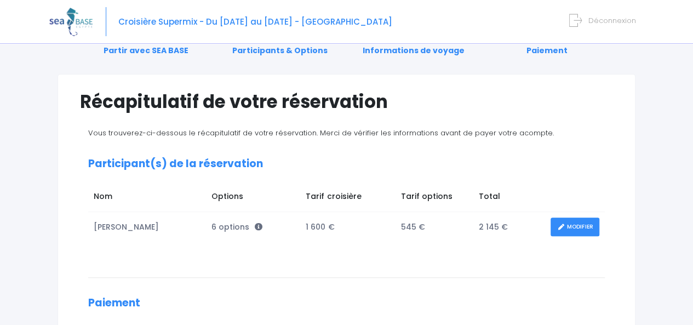
scroll to position [0, 0]
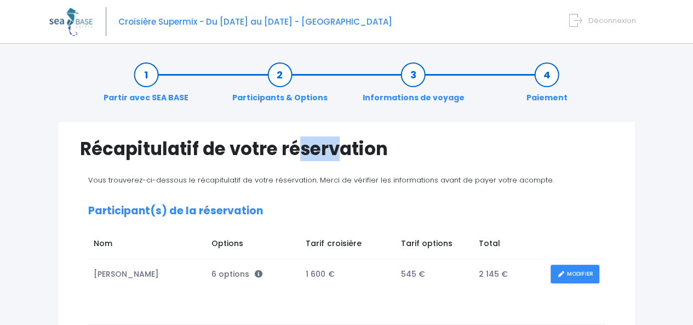
drag, startPoint x: 79, startPoint y: 145, endPoint x: 130, endPoint y: 152, distance: 51.9
click at [130, 152] on div "Récapitulatif de votre réservation Vous trouverez-ci-dessous le récapitulatif d…" at bounding box center [347, 312] width 578 height 382
click at [130, 152] on h1 "Récapitulatif de votre réservation" at bounding box center [346, 148] width 533 height 21
click at [82, 155] on h1 "Récapitulatif de votre réservation" at bounding box center [346, 148] width 533 height 21
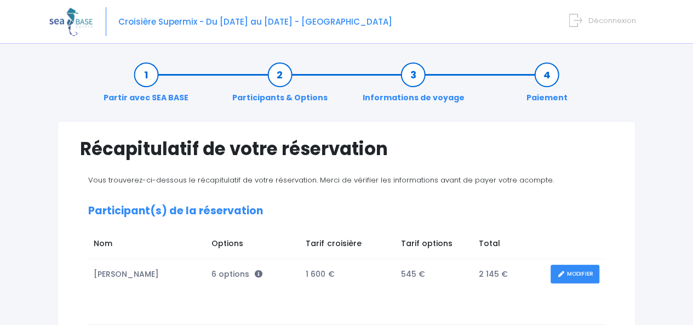
click at [164, 134] on div "Récapitulatif de votre réservation Vous trouverez-ci-dessous le récapitulatif d…" at bounding box center [347, 312] width 578 height 382
click at [269, 140] on h1 "Récapitulatif de votre réservation" at bounding box center [346, 148] width 533 height 21
click at [312, 138] on h1 "Récapitulatif de votre réservation" at bounding box center [346, 148] width 533 height 21
click at [385, 169] on div "Récapitulatif de votre réservation Vous trouverez-ci-dessous le récapitulatif d…" at bounding box center [347, 312] width 578 height 382
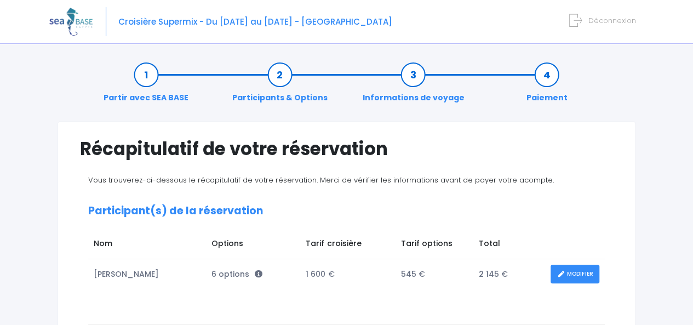
click at [402, 179] on span "Vous trouverez-ci-dessous le récapitulatif de votre réservation. Merci de vérif…" at bounding box center [321, 180] width 466 height 10
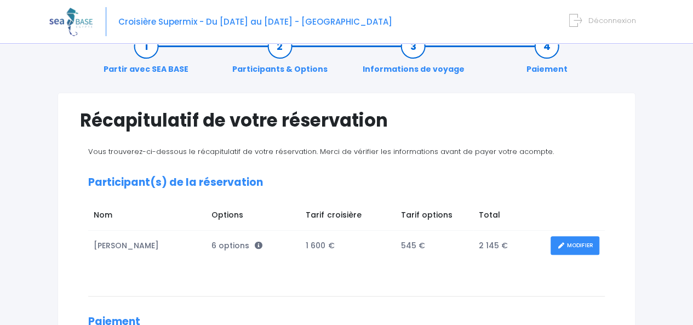
click at [402, 179] on h2 "Participant(s) de la réservation" at bounding box center [346, 182] width 517 height 13
